Goal: Check status: Check status

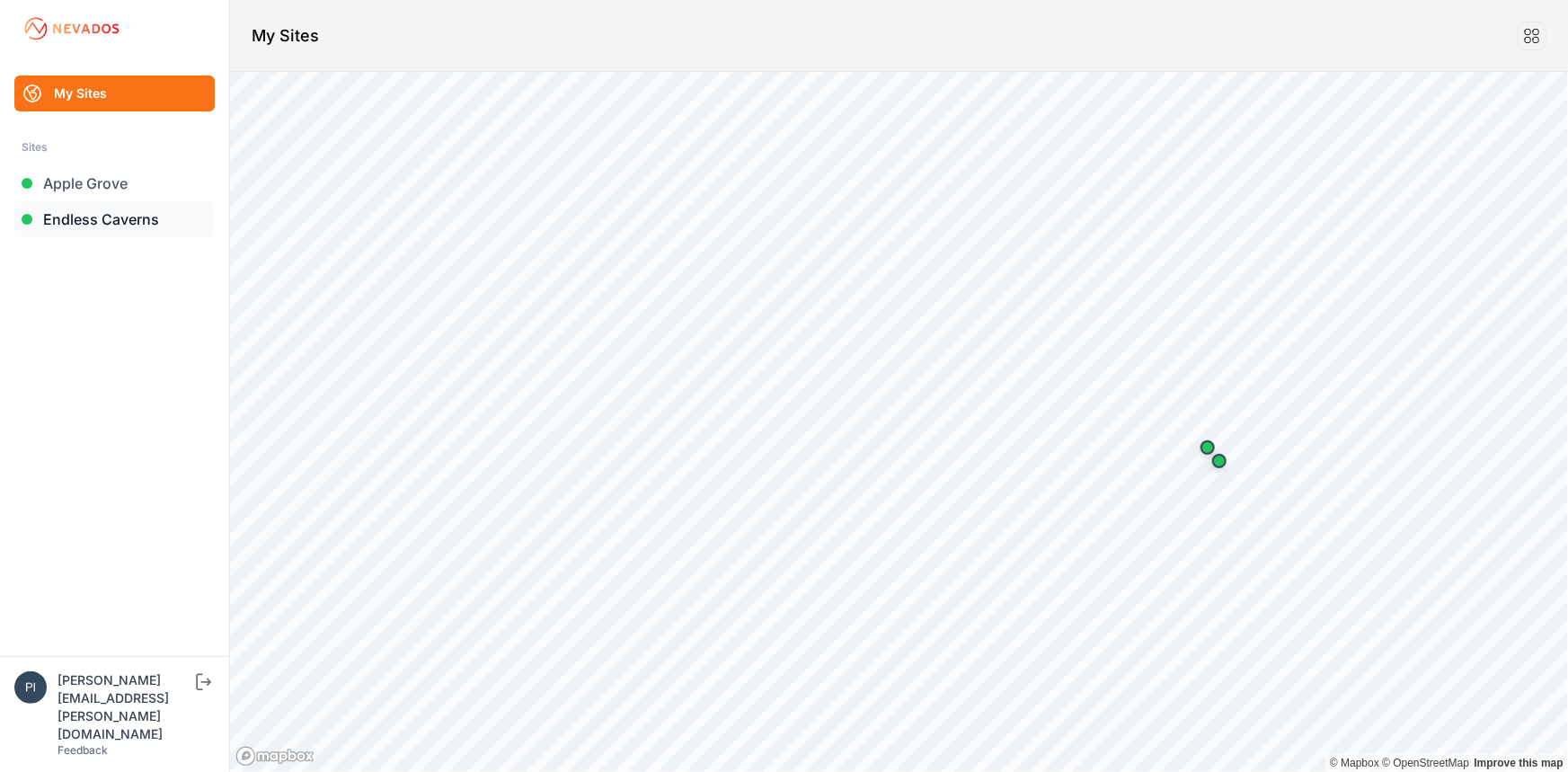
click at [125, 224] on link "Endless Caverns" at bounding box center [114, 219] width 200 height 36
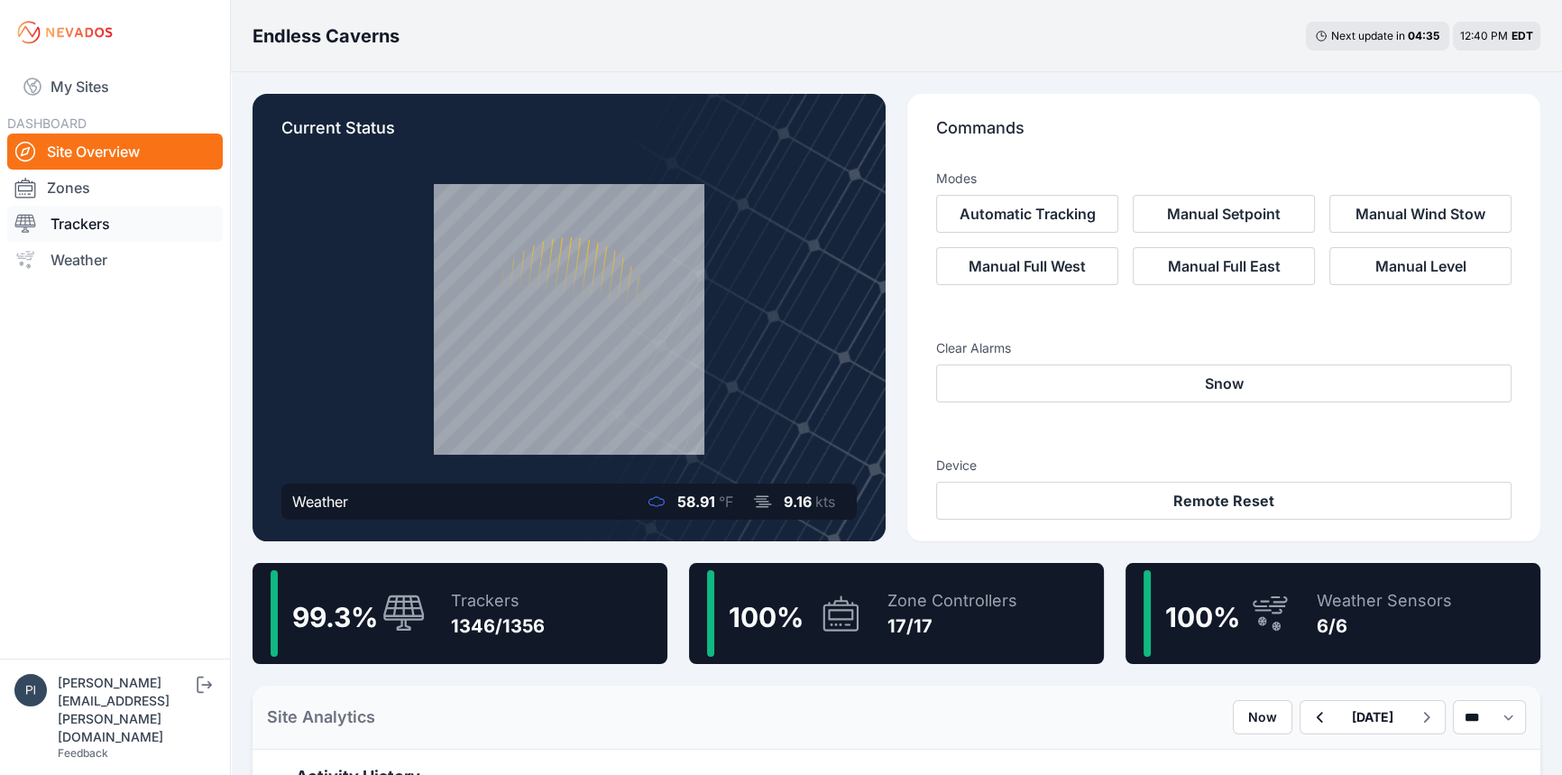
click at [98, 229] on link "Trackers" at bounding box center [115, 224] width 216 height 36
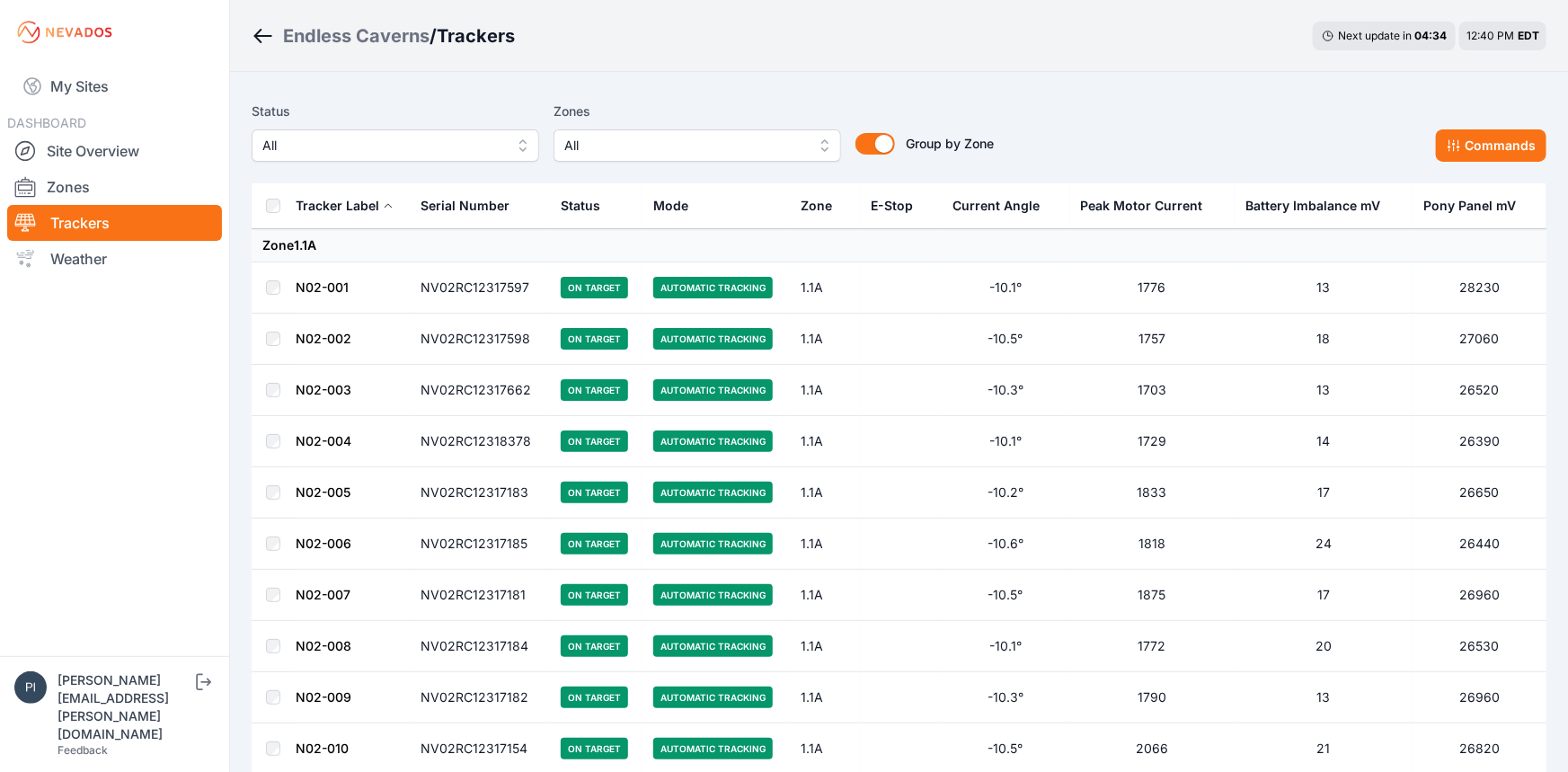
click at [372, 153] on span "All" at bounding box center [383, 145] width 241 height 22
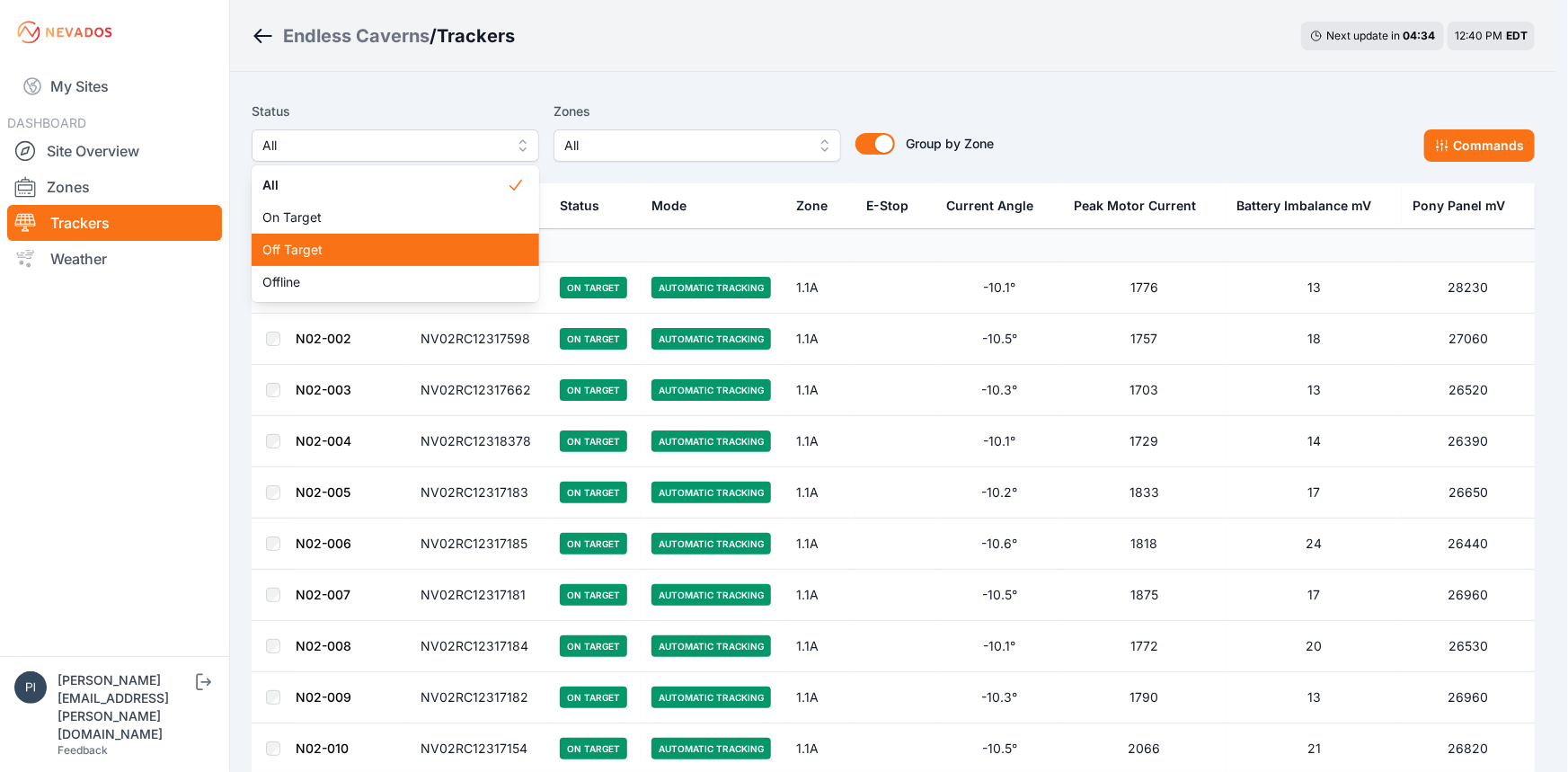
click at [371, 260] on div "Off Target" at bounding box center [395, 250] width 288 height 32
